Goal: Check status: Check status

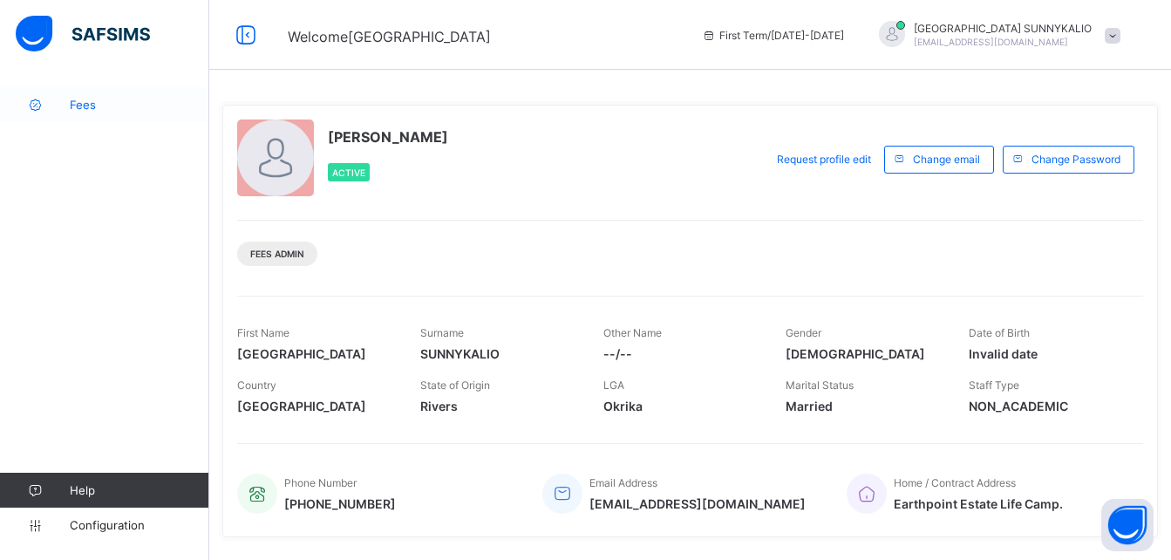
click at [93, 105] on span "Fees" at bounding box center [140, 105] width 140 height 14
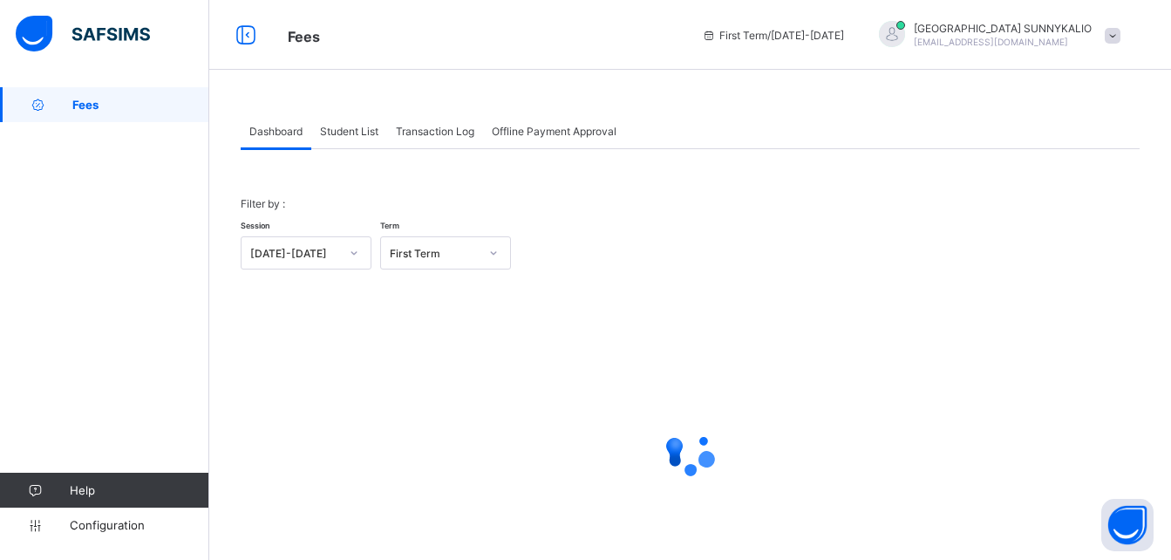
click at [363, 133] on span "Student List" at bounding box center [349, 131] width 58 height 13
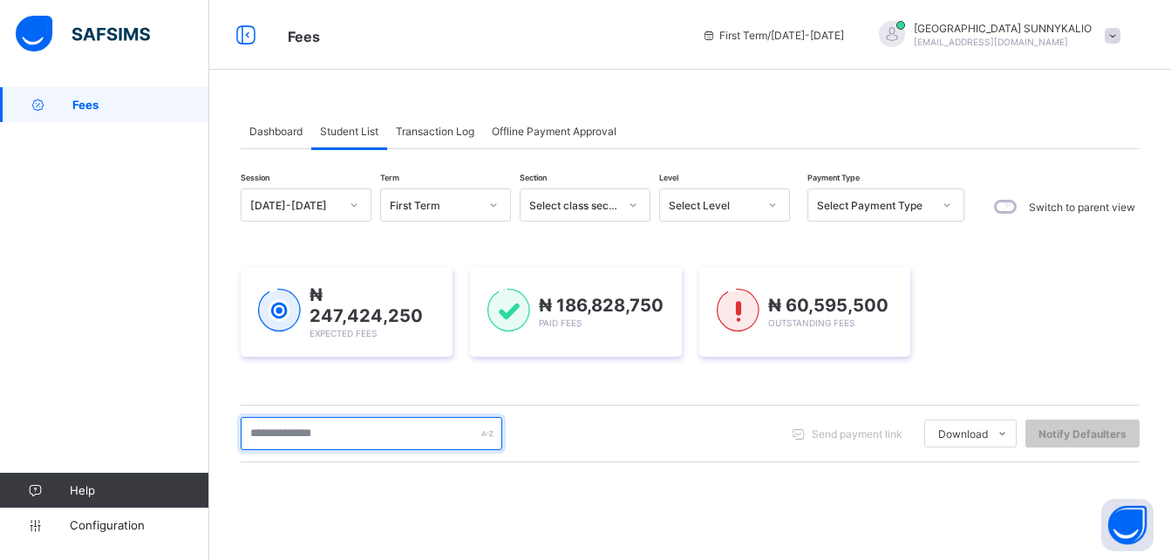
click at [358, 437] on input "text" at bounding box center [372, 433] width 262 height 33
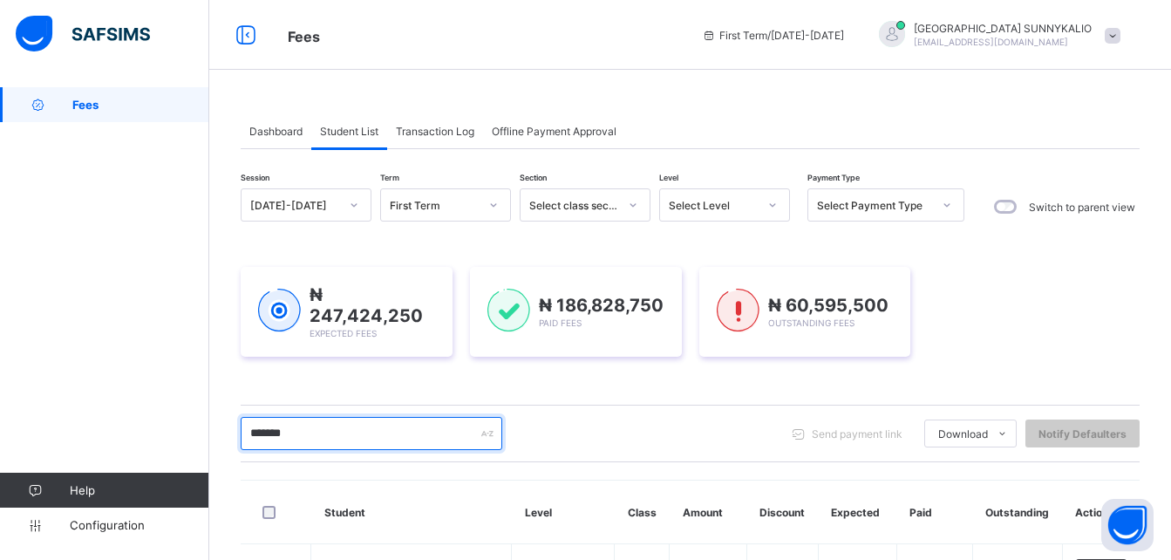
type input "*******"
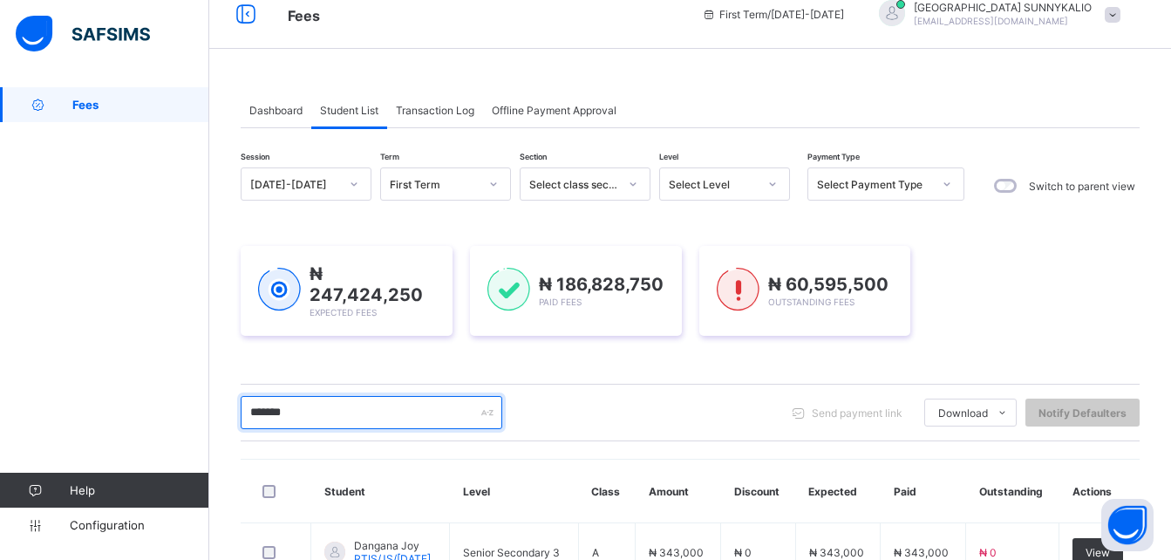
scroll to position [145, 0]
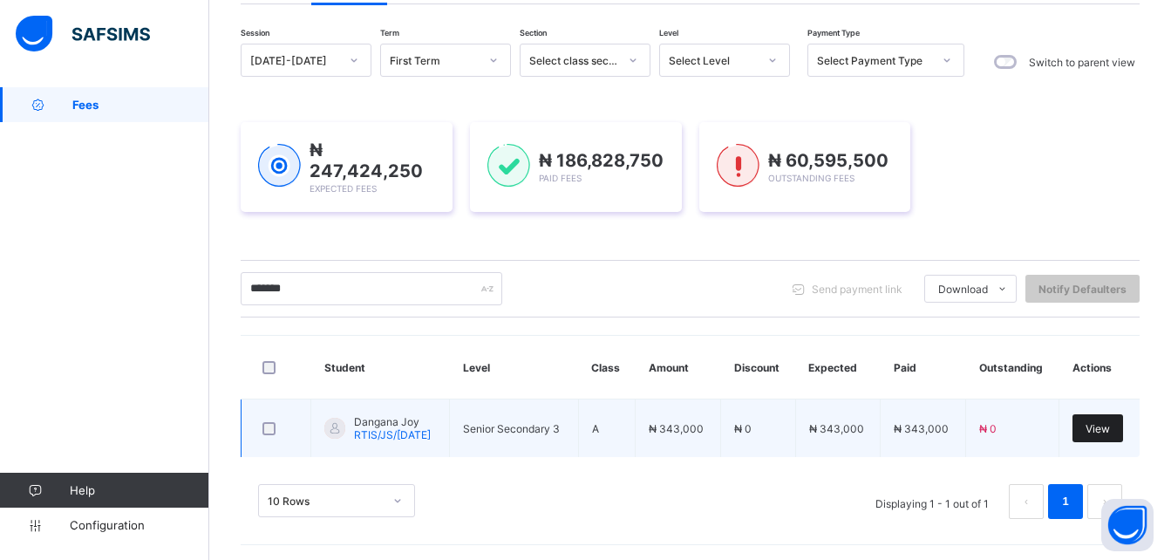
click at [1106, 430] on span "View" at bounding box center [1098, 428] width 24 height 13
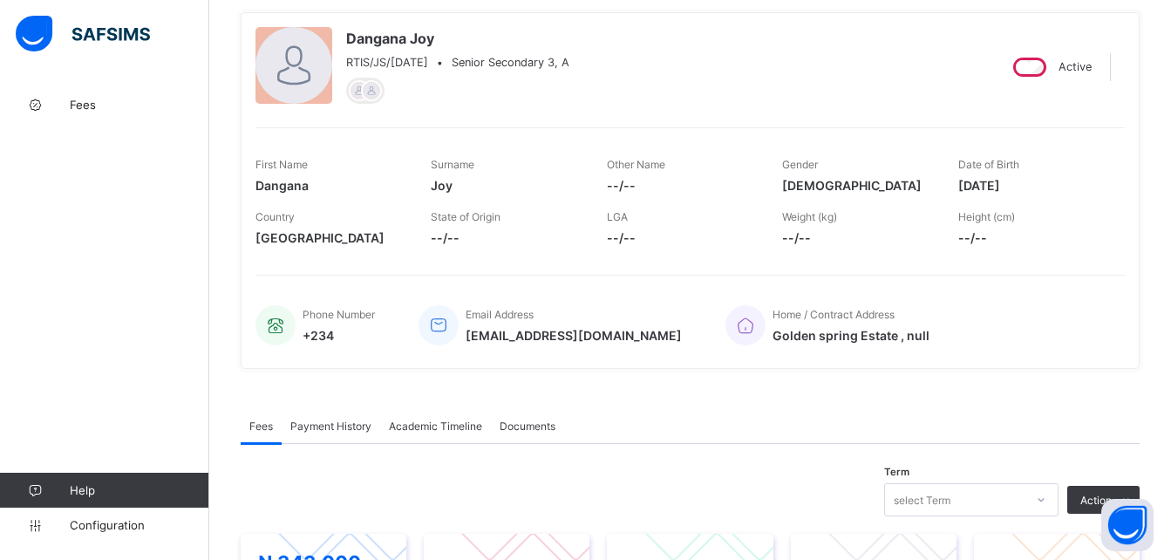
click at [343, 429] on span "Payment History" at bounding box center [330, 425] width 81 height 13
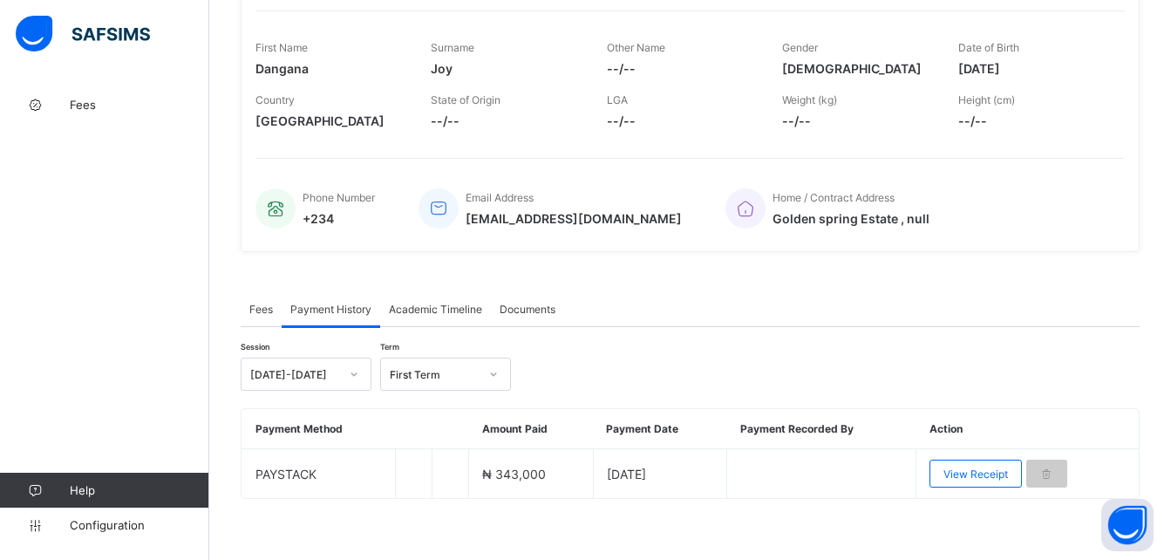
scroll to position [270, 0]
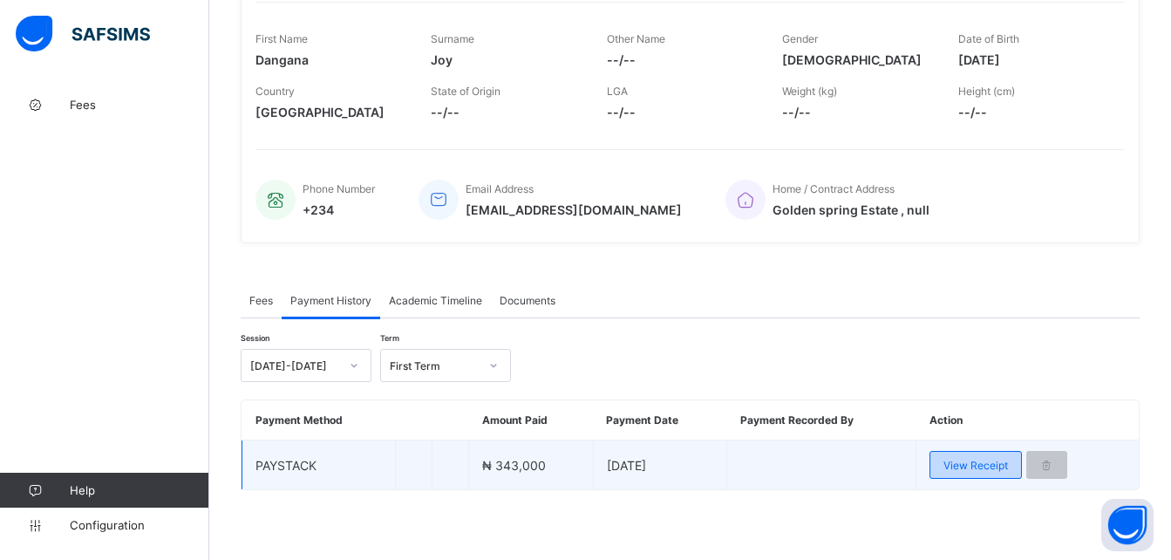
click at [988, 463] on span "View Receipt" at bounding box center [976, 465] width 65 height 13
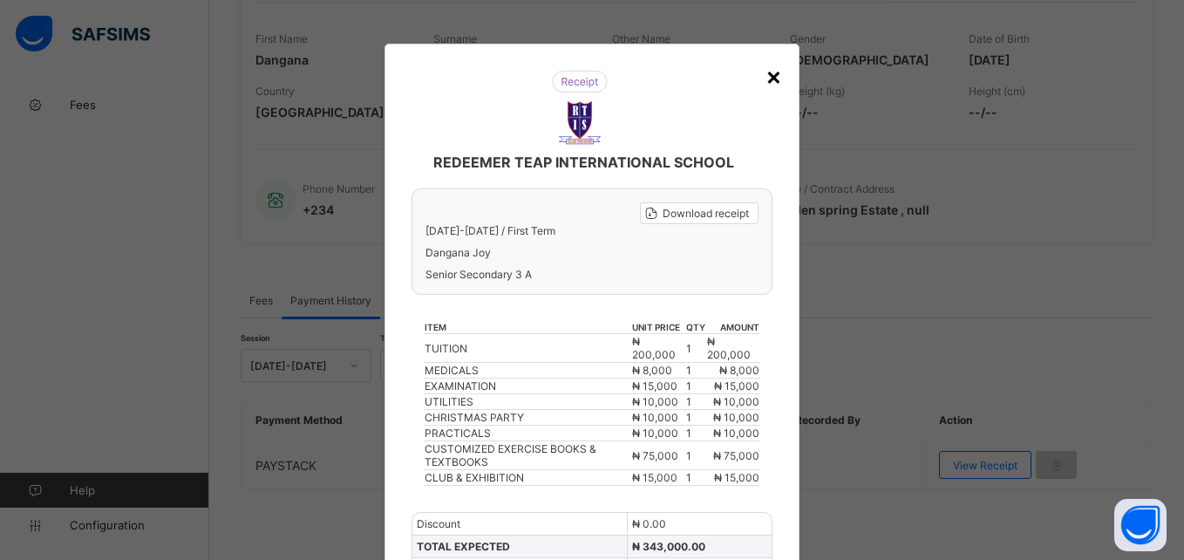
click at [766, 78] on div "×" at bounding box center [774, 76] width 17 height 30
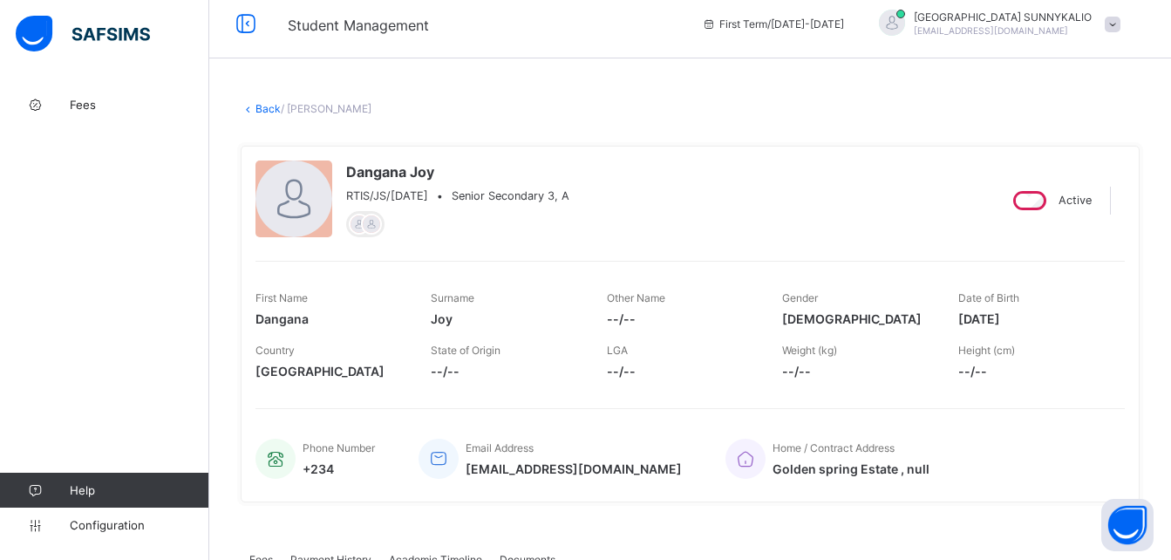
scroll to position [0, 0]
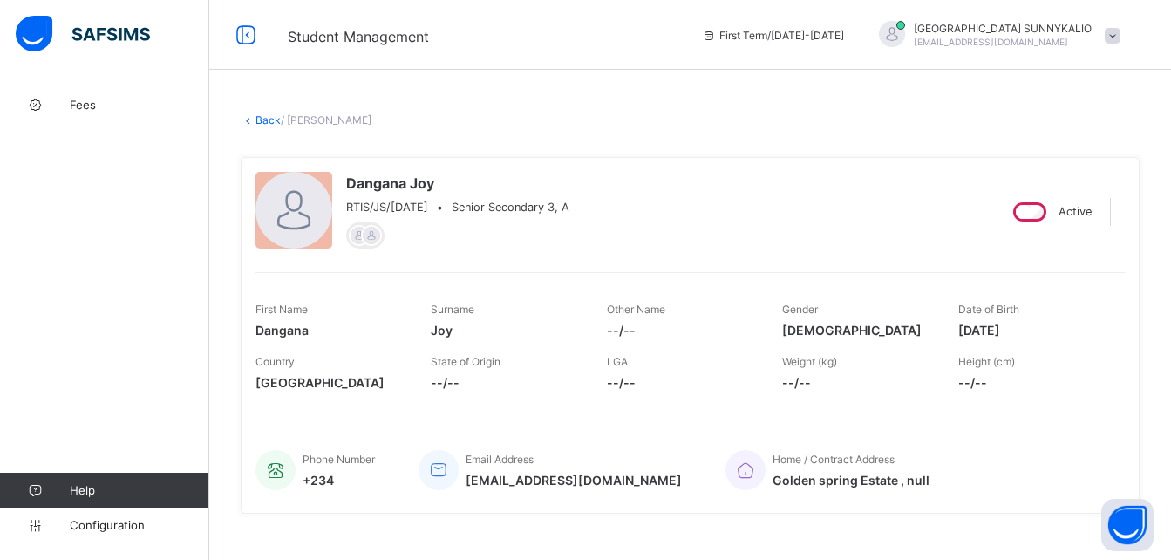
click at [262, 119] on link "Back" at bounding box center [268, 119] width 25 height 13
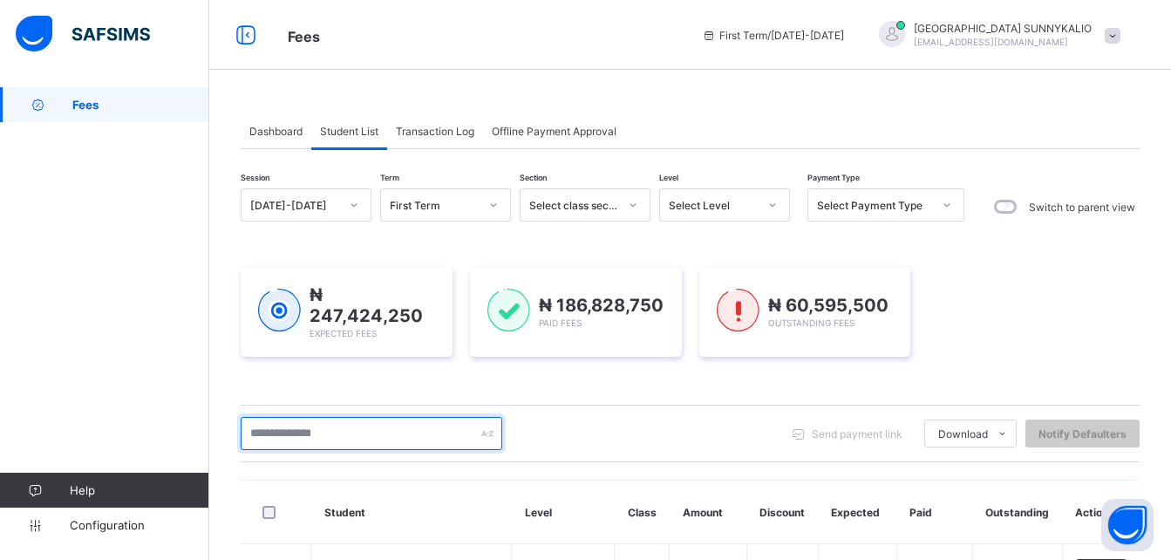
click at [285, 433] on input "text" at bounding box center [372, 433] width 262 height 33
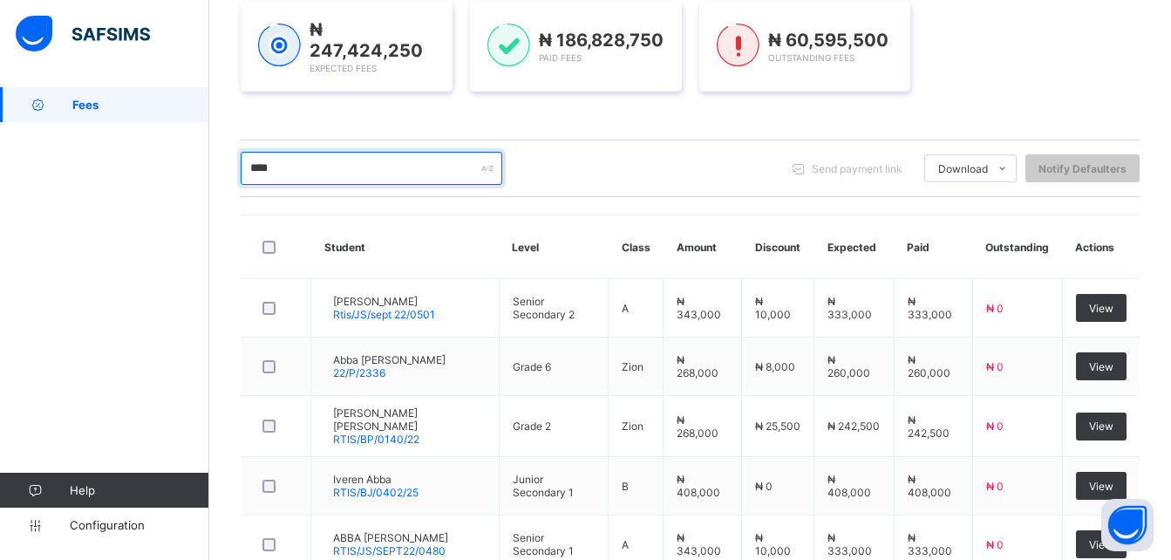
scroll to position [178, 0]
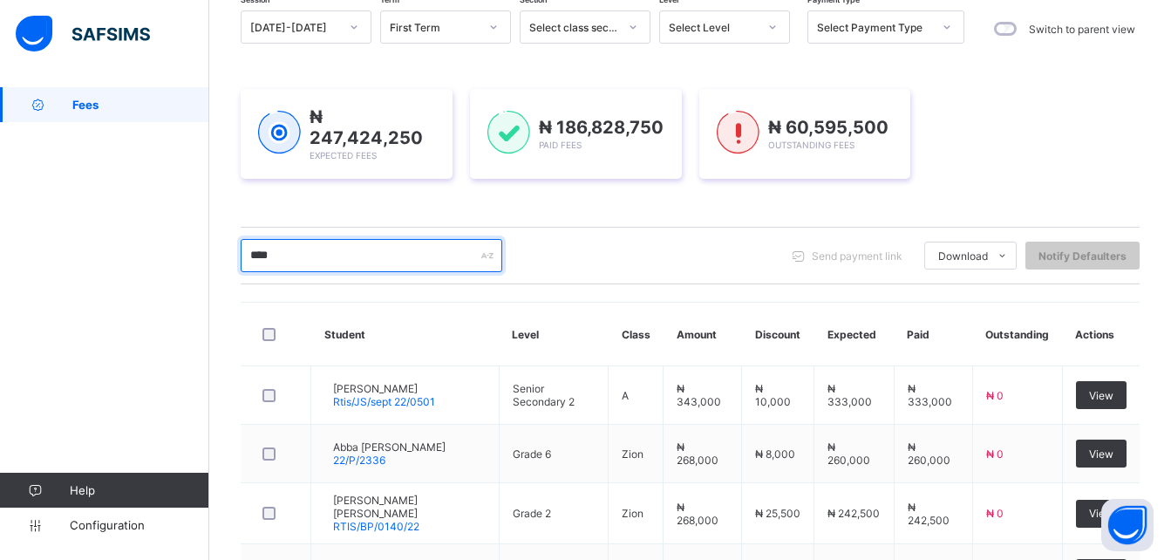
click at [391, 259] on input "****" at bounding box center [372, 255] width 262 height 33
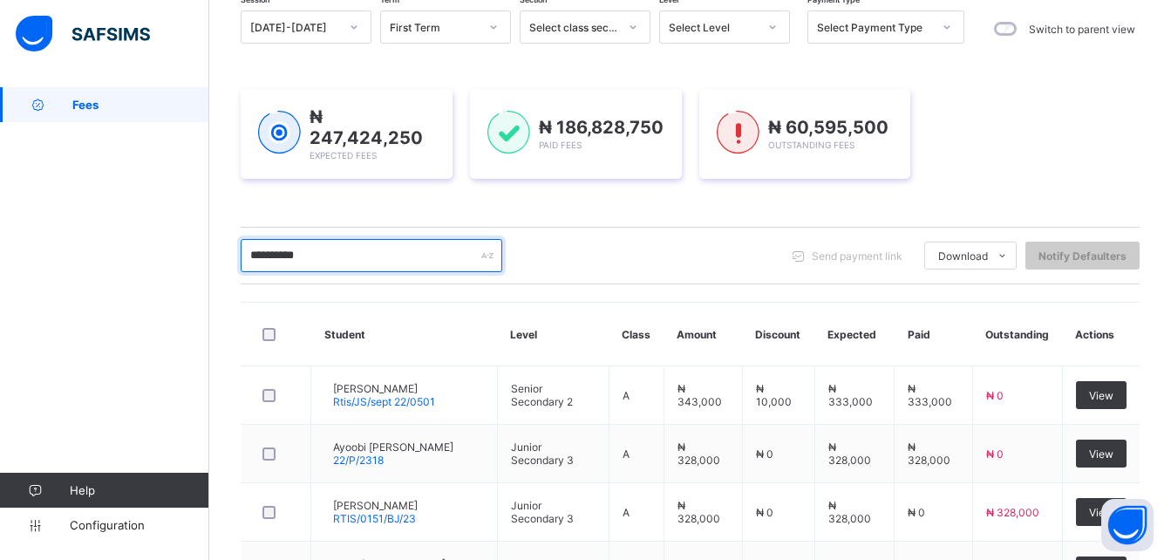
click at [318, 253] on input "**********" at bounding box center [372, 255] width 262 height 33
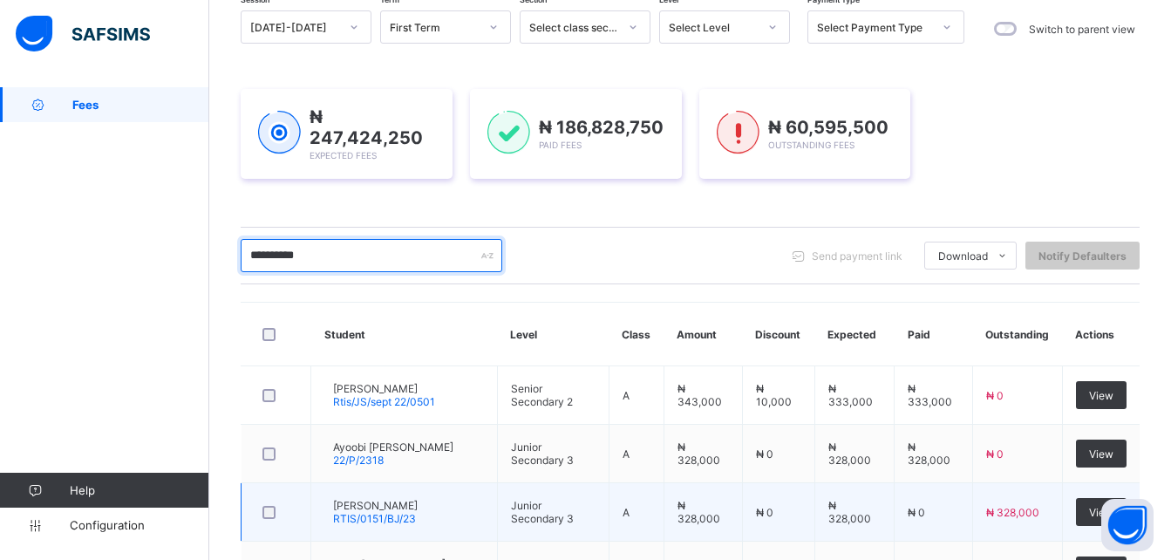
scroll to position [440, 0]
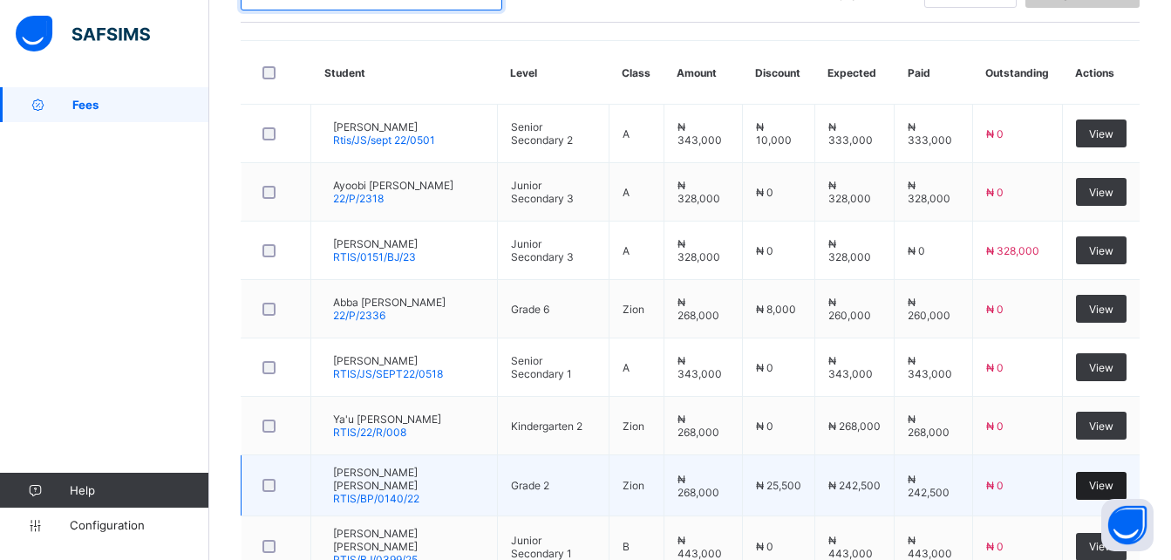
type input "**********"
click at [1108, 487] on span "View" at bounding box center [1101, 485] width 24 height 13
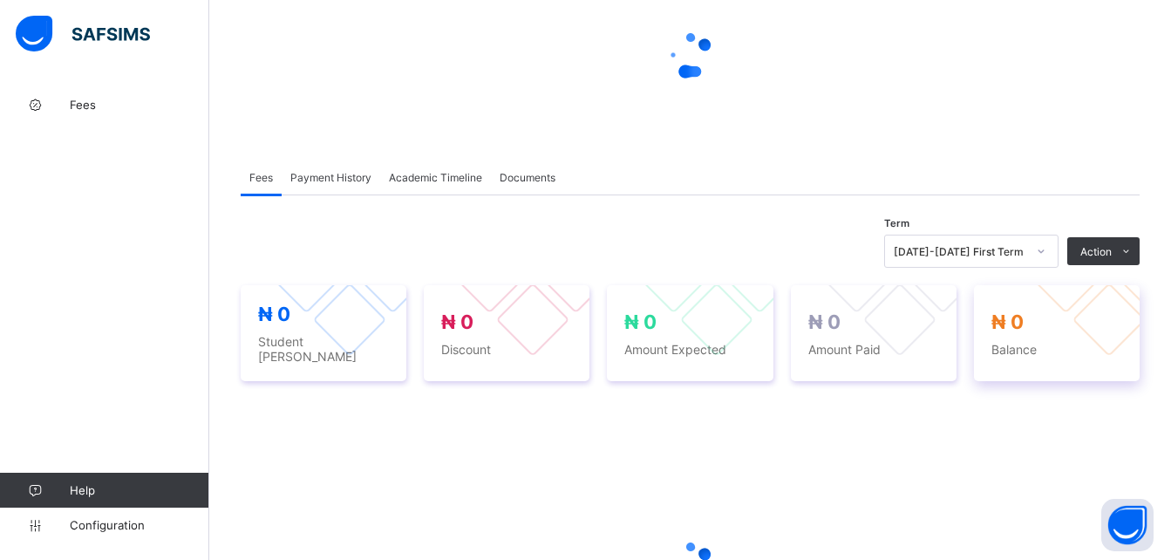
scroll to position [174, 0]
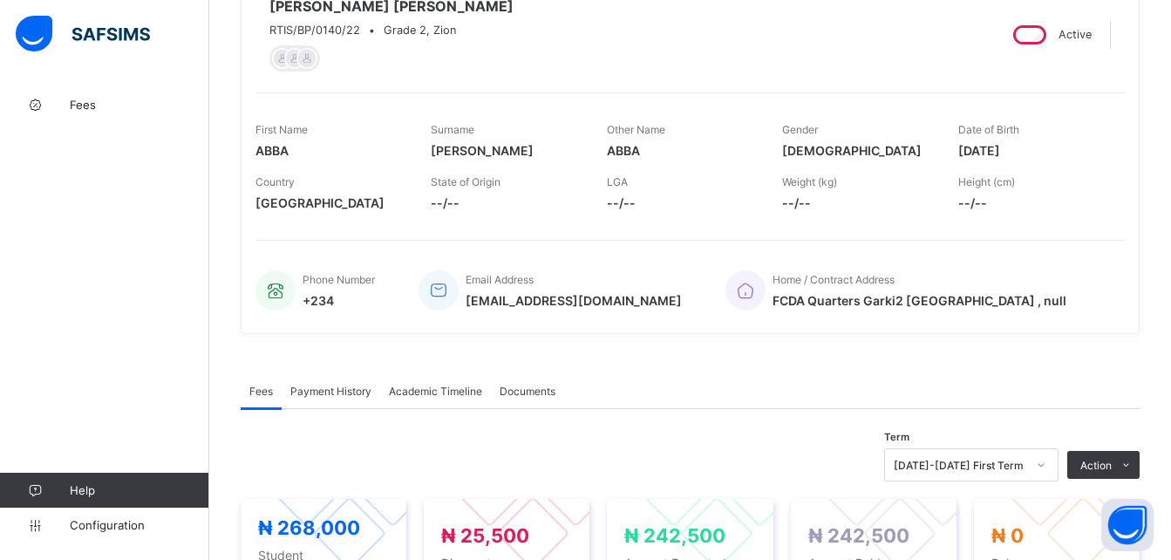
click at [354, 398] on span "Payment History" at bounding box center [330, 391] width 81 height 13
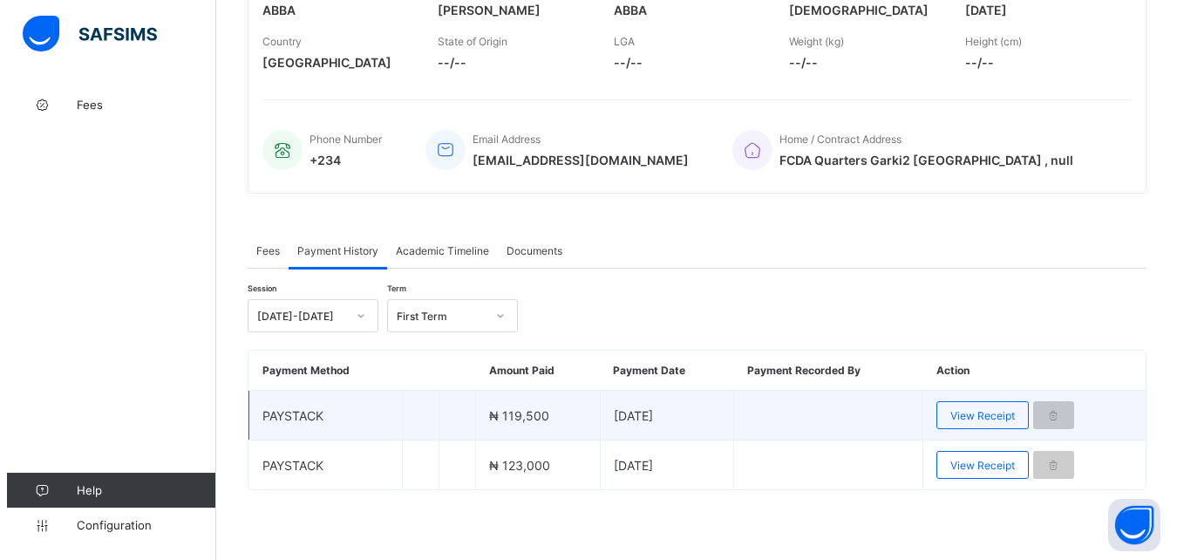
scroll to position [320, 0]
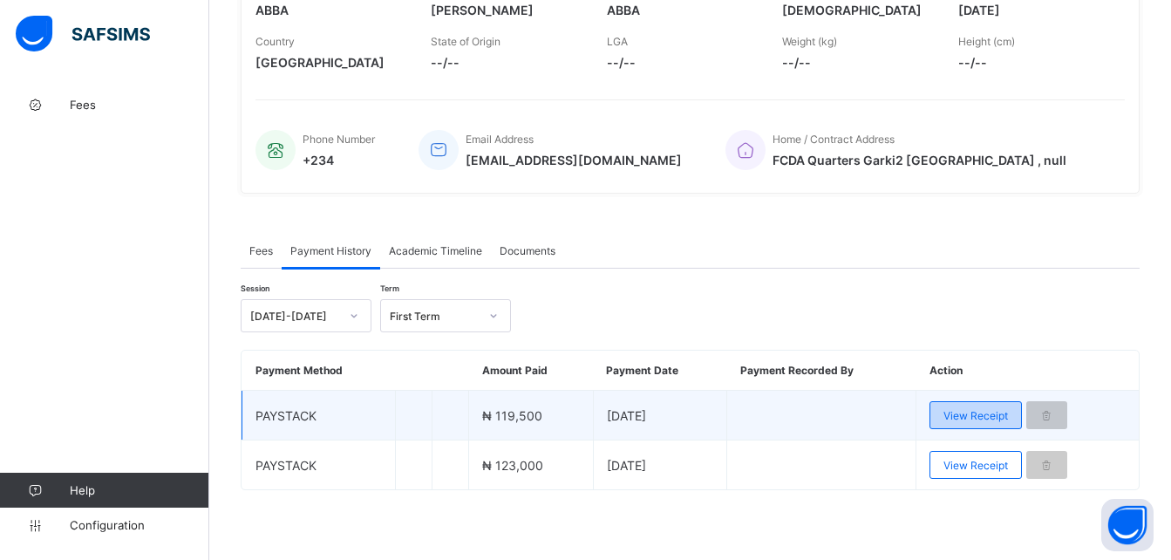
click at [985, 416] on span "View Receipt" at bounding box center [976, 415] width 65 height 13
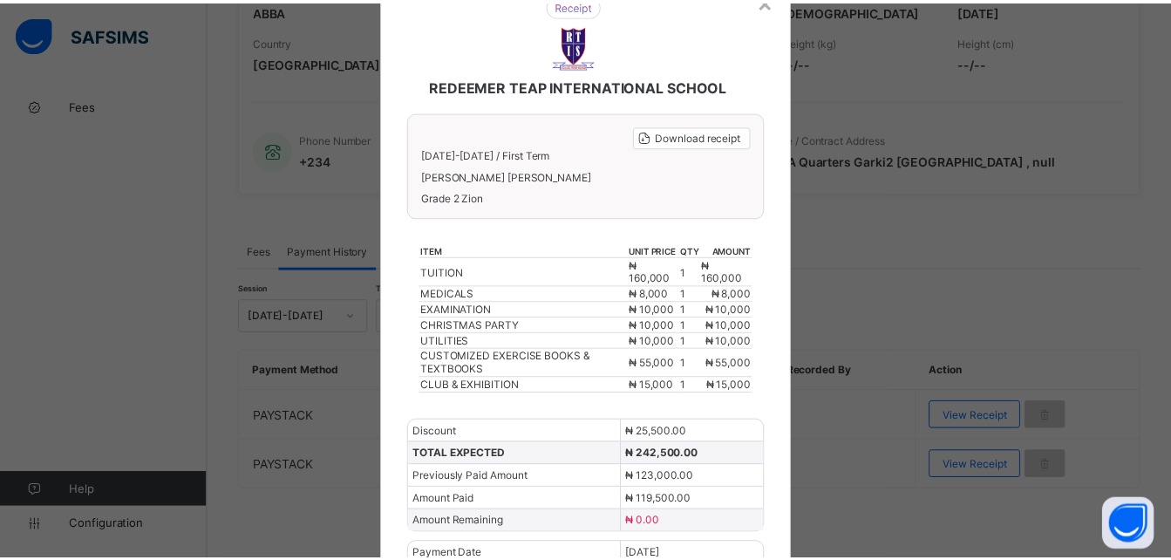
scroll to position [0, 0]
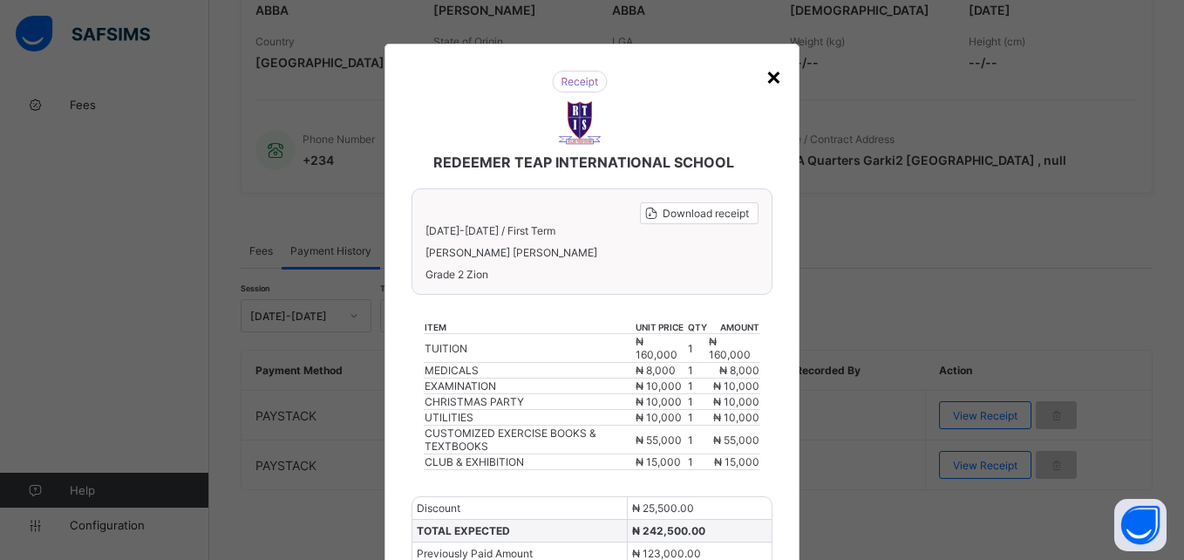
click at [776, 84] on div "×" at bounding box center [774, 76] width 17 height 30
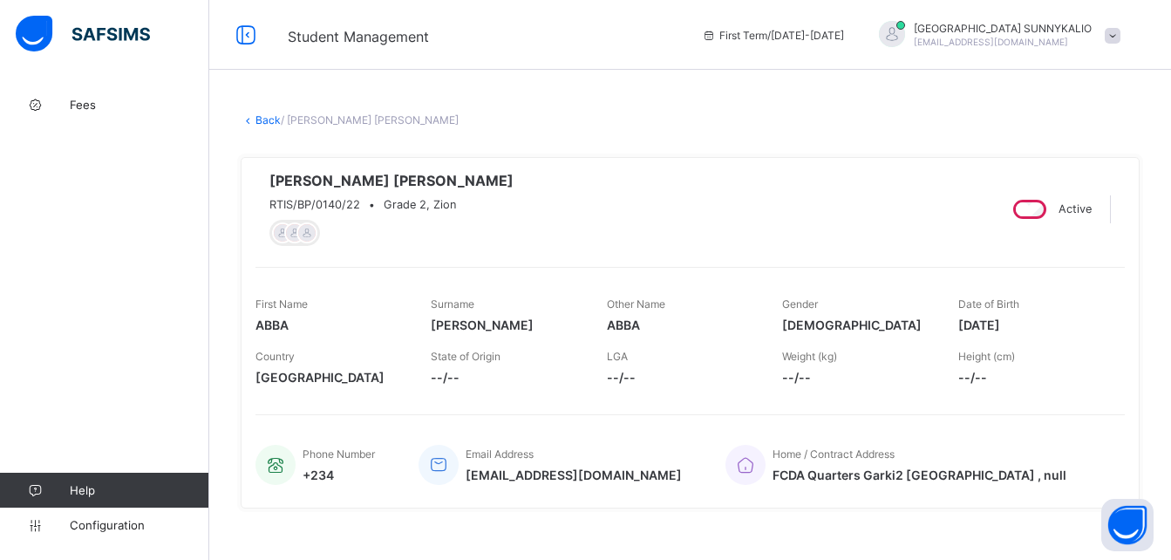
click at [259, 126] on link "Back" at bounding box center [268, 119] width 25 height 13
